Goal: Navigation & Orientation: Understand site structure

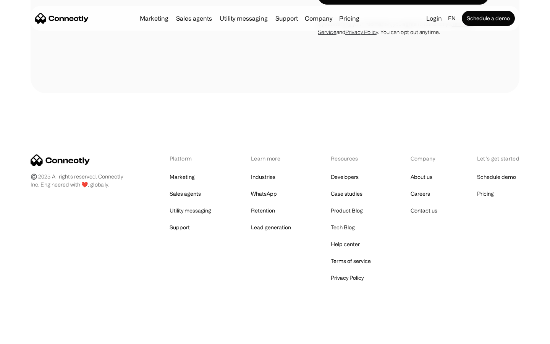
scroll to position [2011, 0]
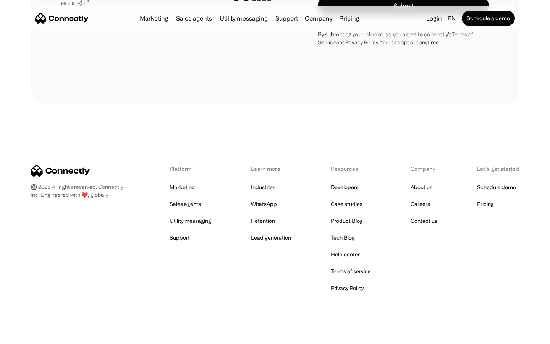
scroll to position [2162, 0]
